Goal: Transaction & Acquisition: Purchase product/service

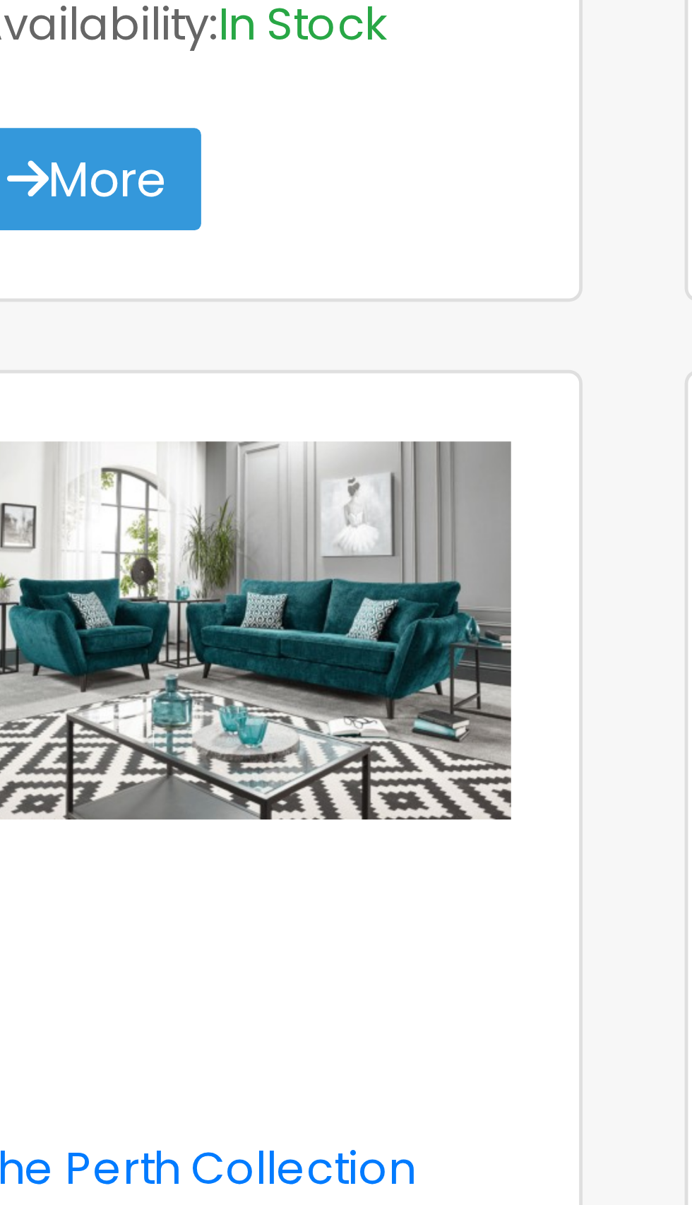
scroll to position [509, 0]
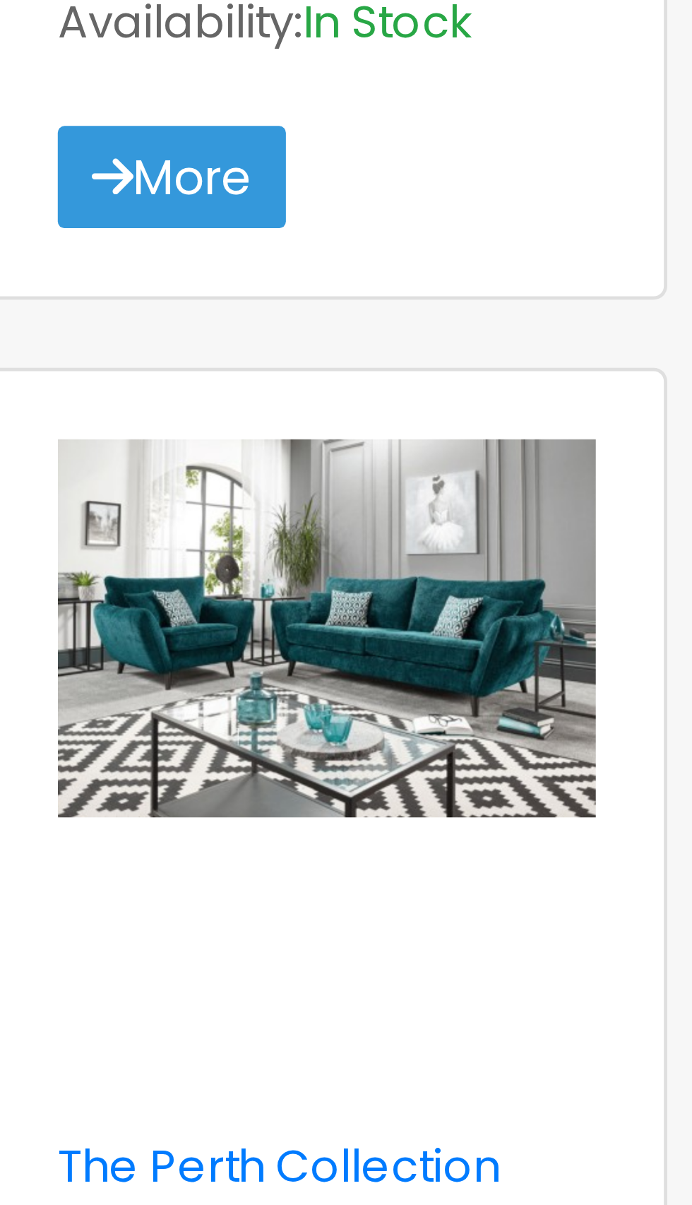
click at [218, 447] on img at bounding box center [184, 443] width 112 height 79
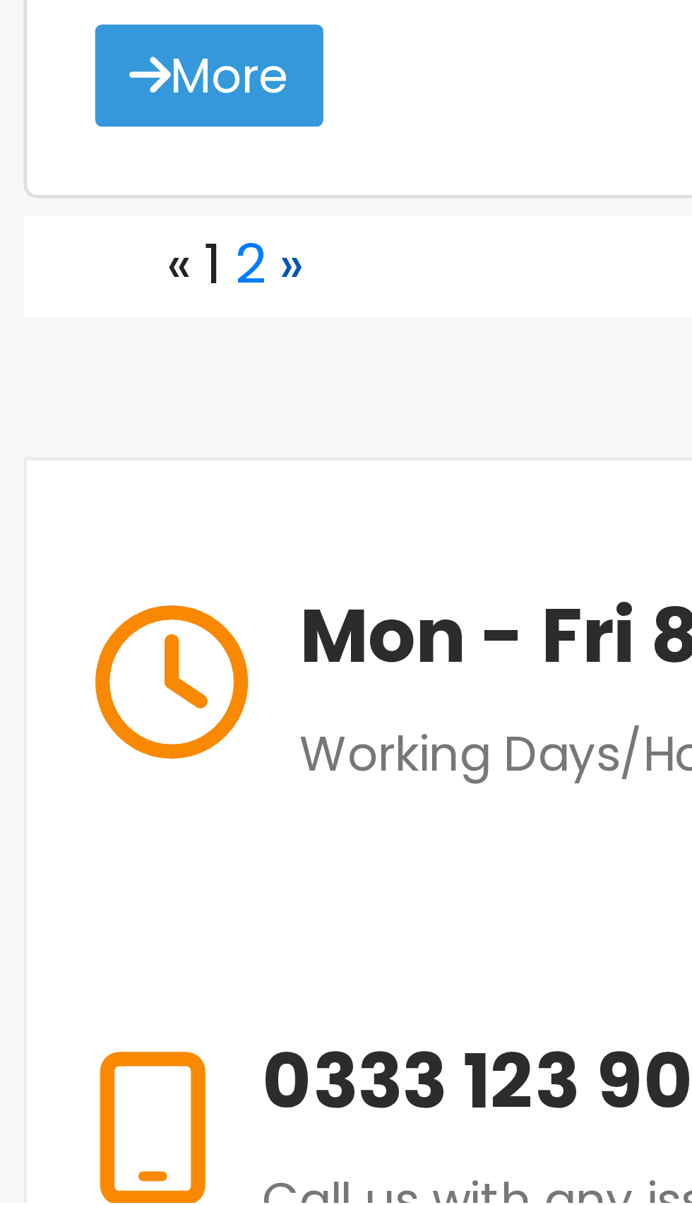
scroll to position [1812, 0]
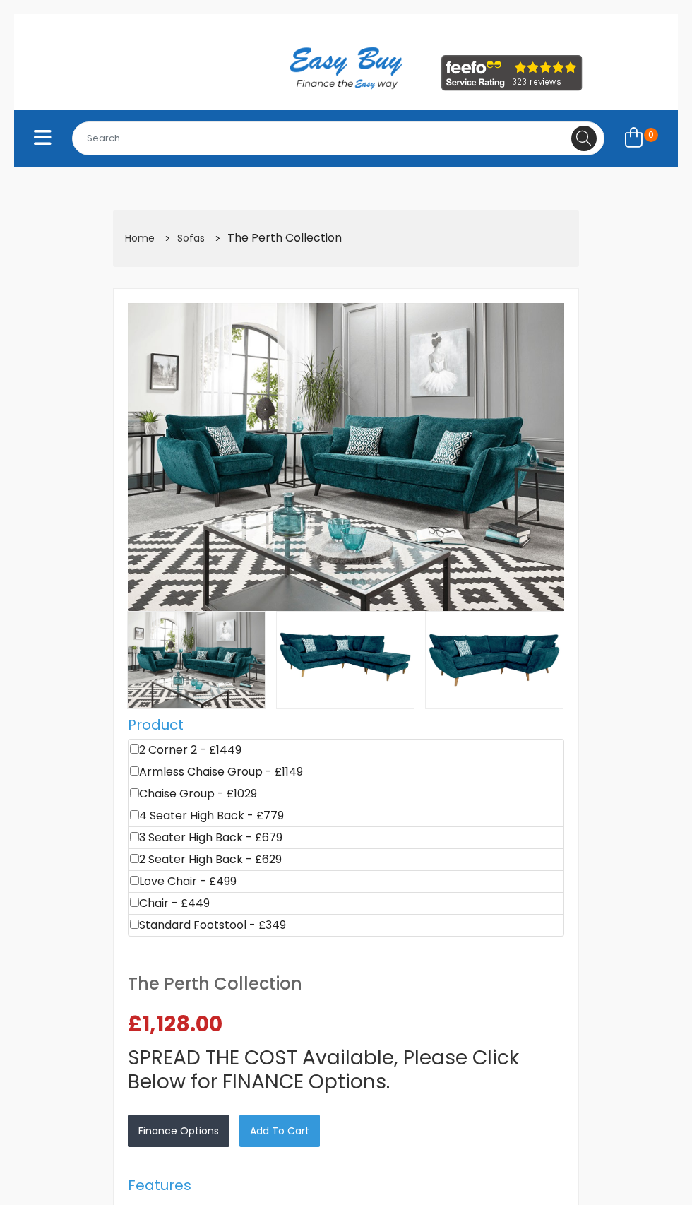
select select "104"
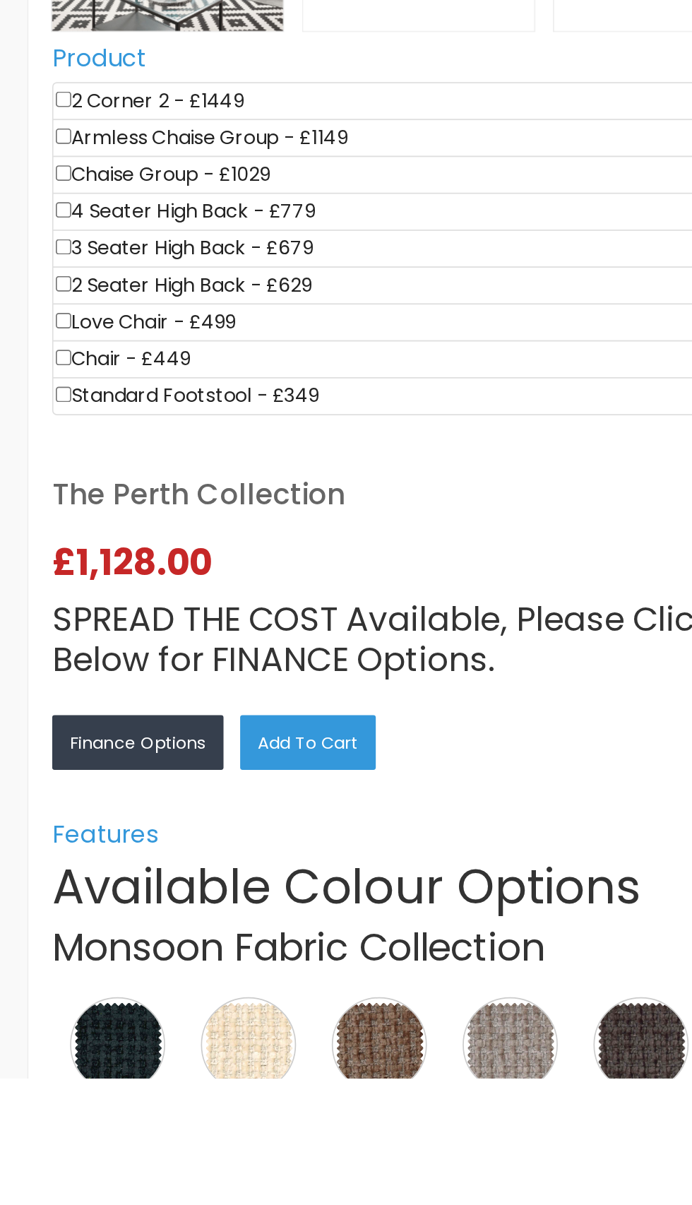
scroll to position [127, 0]
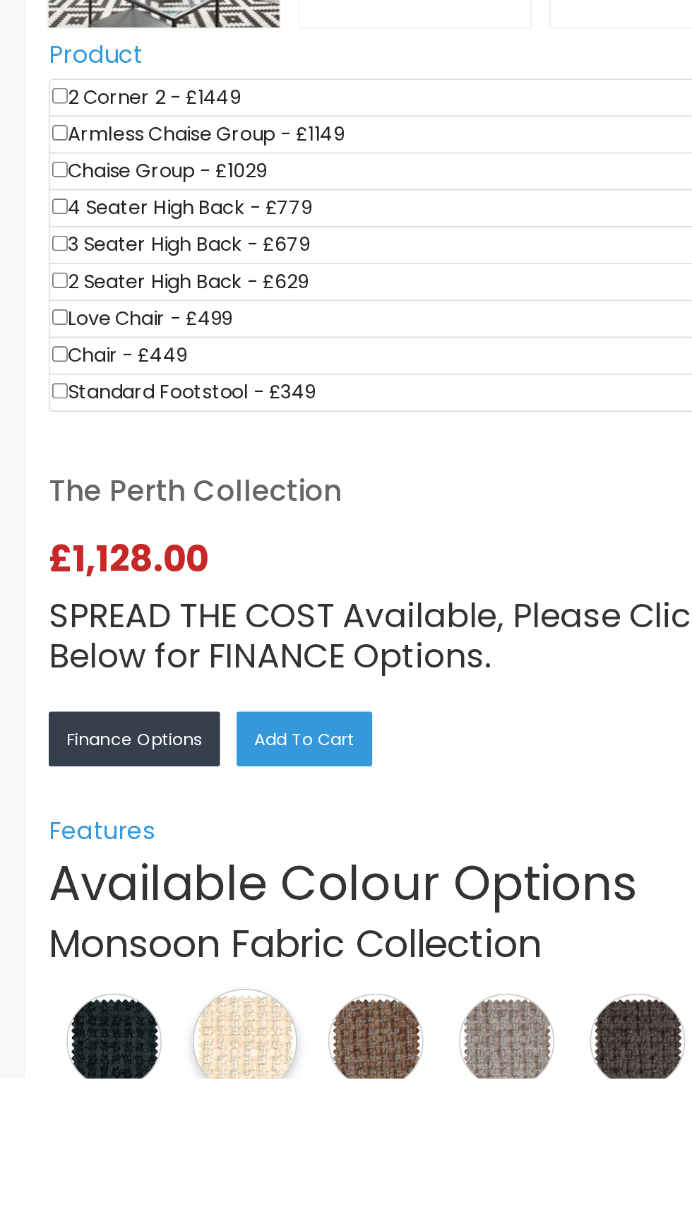
click at [246, 1181] on img at bounding box center [244, 1183] width 62 height 62
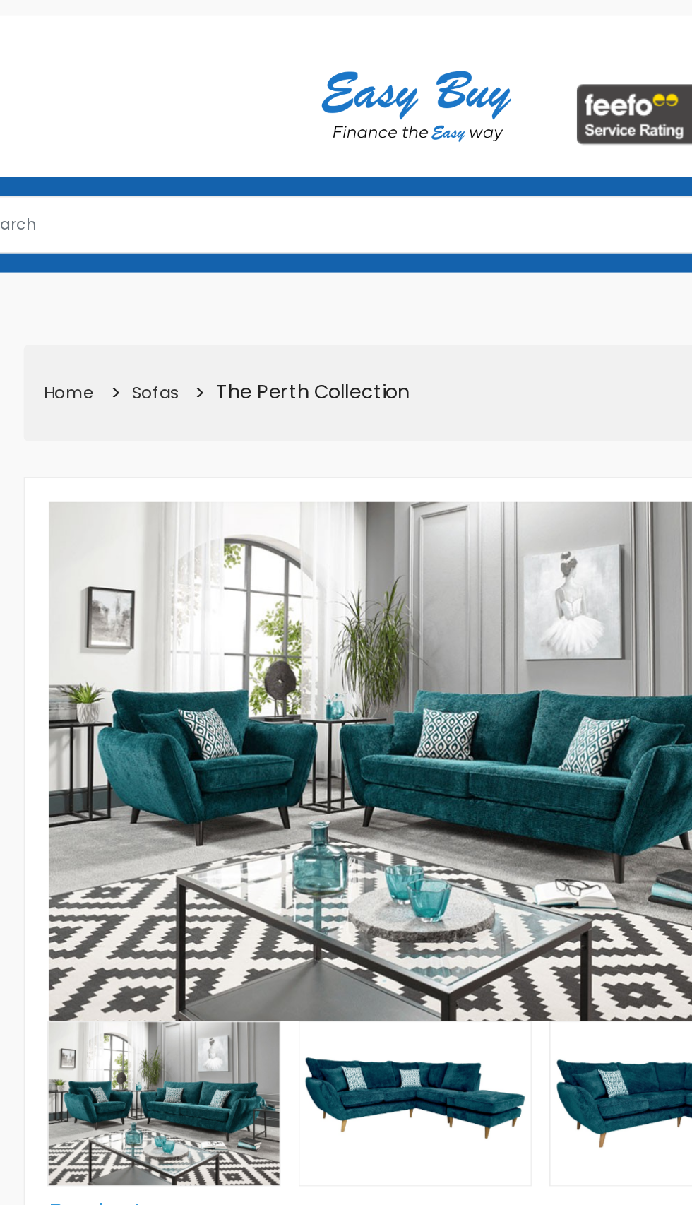
scroll to position [0, 0]
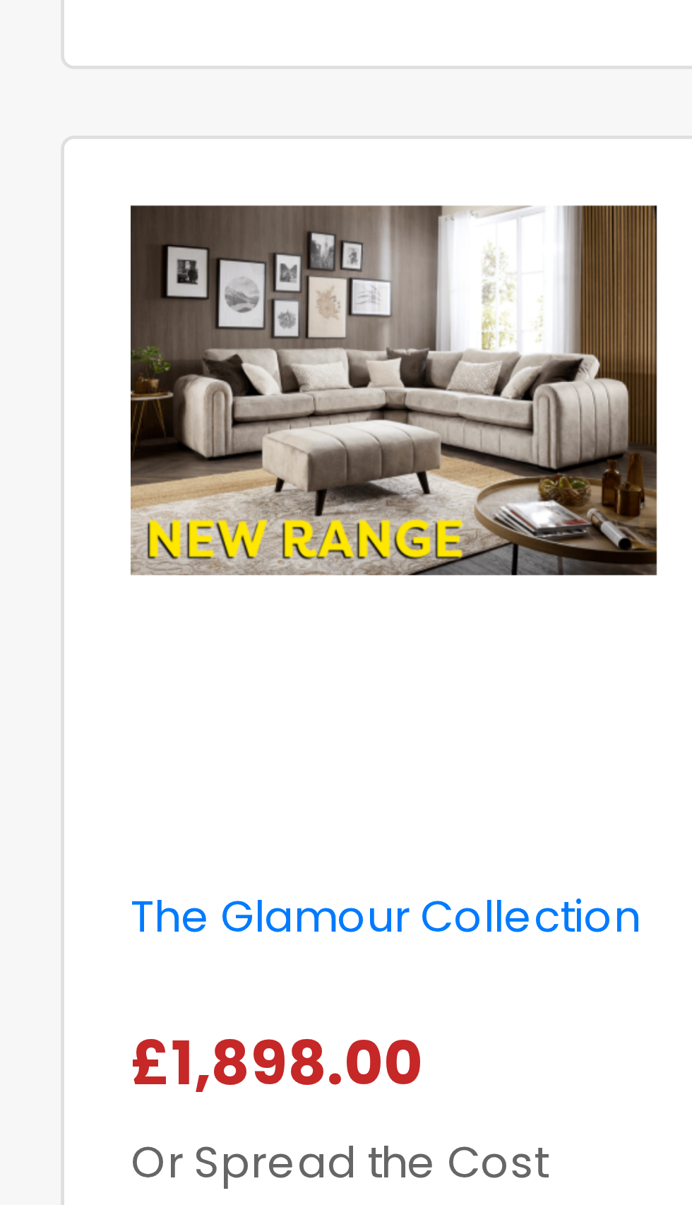
scroll to position [910, 0]
click at [217, 530] on img at bounding box center [184, 514] width 112 height 79
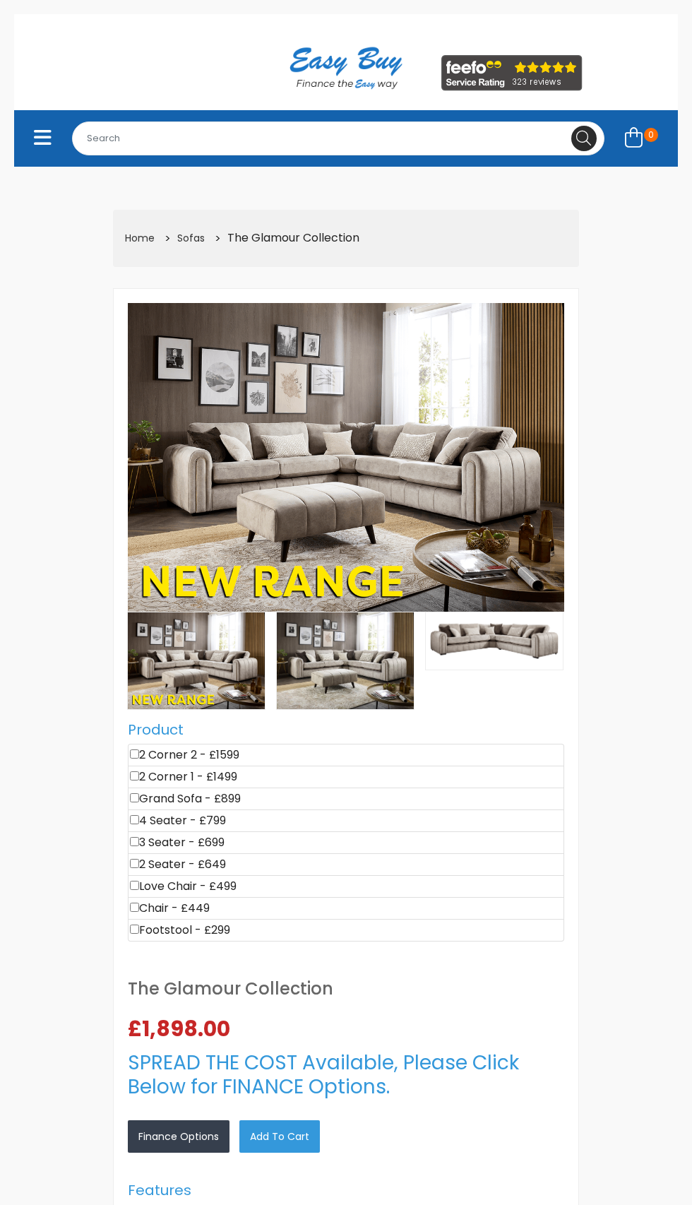
select select "104"
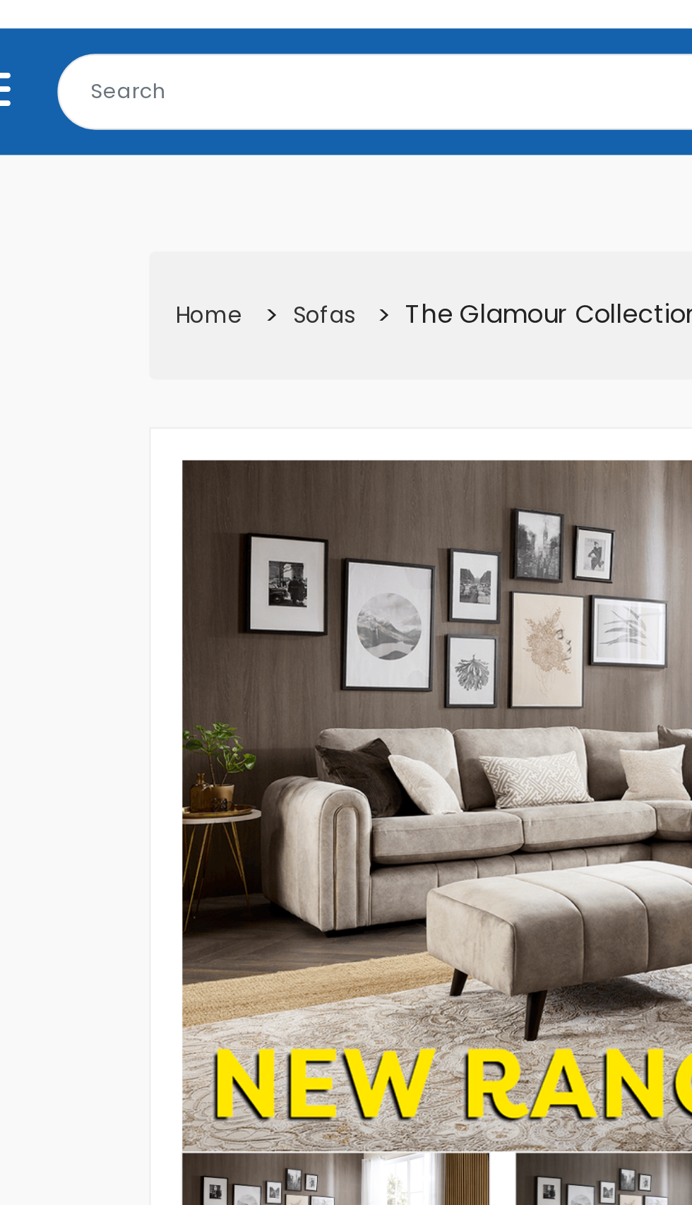
scroll to position [97, 0]
